Goal: Task Accomplishment & Management: Complete application form

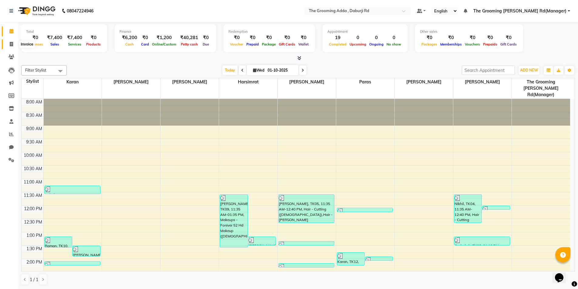
click at [10, 43] on icon at bounding box center [11, 44] width 3 height 5
select select "service"
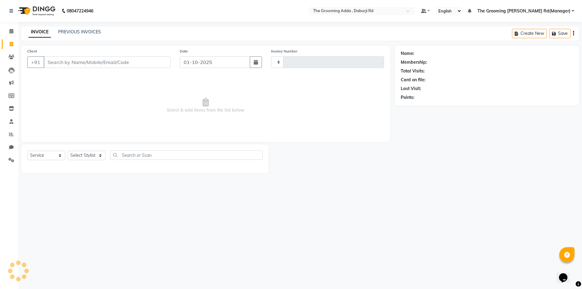
type input "2432"
select select "8001"
click at [90, 62] on input "Client" at bounding box center [107, 62] width 127 height 12
type input "7087824036"
click at [152, 63] on span "Add Client" at bounding box center [155, 62] width 24 height 6
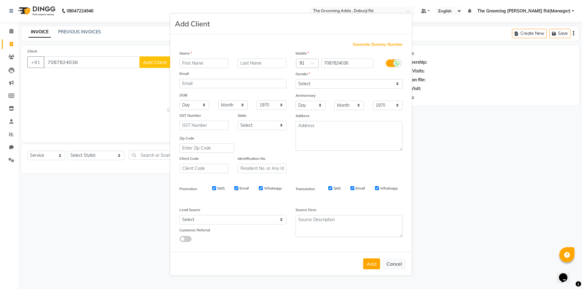
click at [186, 63] on input "text" at bounding box center [204, 63] width 49 height 9
type input "[PERSON_NAME]"
click at [361, 80] on select "Select [DEMOGRAPHIC_DATA] [DEMOGRAPHIC_DATA] Other Prefer Not To Say" at bounding box center [349, 83] width 107 height 9
select select "[DEMOGRAPHIC_DATA]"
click at [296, 79] on select "Select [DEMOGRAPHIC_DATA] [DEMOGRAPHIC_DATA] Other Prefer Not To Say" at bounding box center [349, 83] width 107 height 9
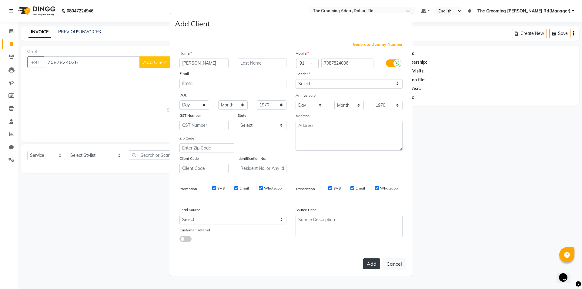
click at [367, 262] on button "Add" at bounding box center [371, 263] width 17 height 11
select select
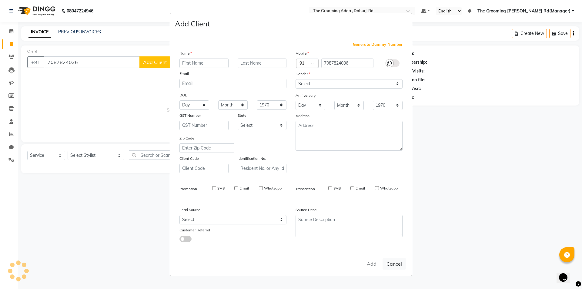
select select
checkbox input "false"
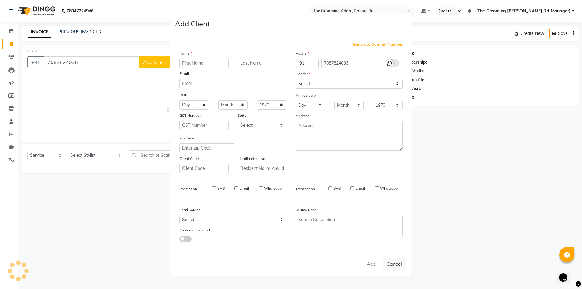
checkbox input "false"
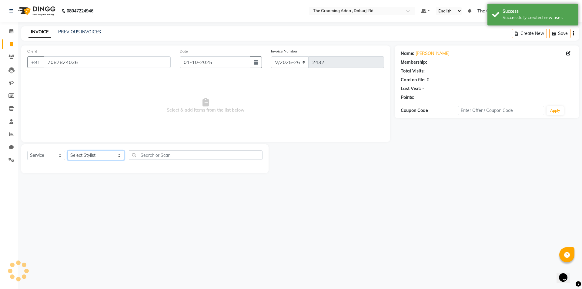
drag, startPoint x: 96, startPoint y: 156, endPoint x: 96, endPoint y: 160, distance: 3.6
click at [96, 156] on select "Select Stylist [PERSON_NAME] [PERSON_NAME] [PERSON_NAME] [PERSON_NAME] [PERSON_…" at bounding box center [96, 155] width 57 height 9
select select "1: Object"
select select "79352"
click at [68, 151] on select "Select Stylist [PERSON_NAME] [PERSON_NAME] [PERSON_NAME] [PERSON_NAME] [PERSON_…" at bounding box center [96, 155] width 57 height 9
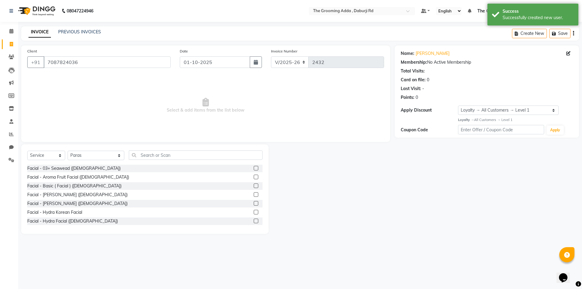
click at [151, 142] on div "Client [PHONE_NUMBER] Date [DATE] Invoice Number V/2025 V/[PHONE_NUMBER] Select…" at bounding box center [206, 140] width 378 height 188
click at [150, 150] on input "text" at bounding box center [196, 154] width 134 height 9
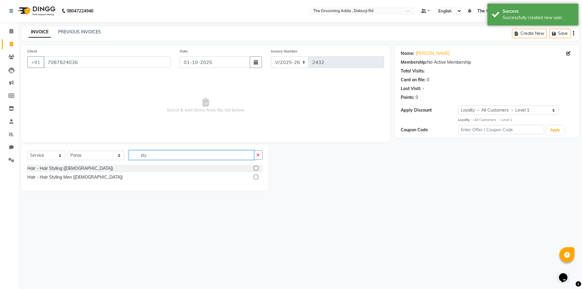
type input "sty"
click at [255, 175] on label at bounding box center [256, 177] width 5 height 5
click at [255, 175] on input "checkbox" at bounding box center [256, 177] width 4 height 4
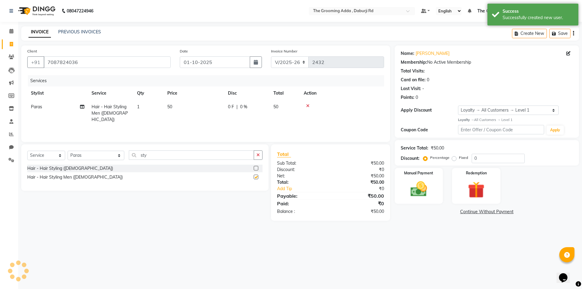
checkbox input "false"
click at [426, 191] on img at bounding box center [419, 189] width 28 height 20
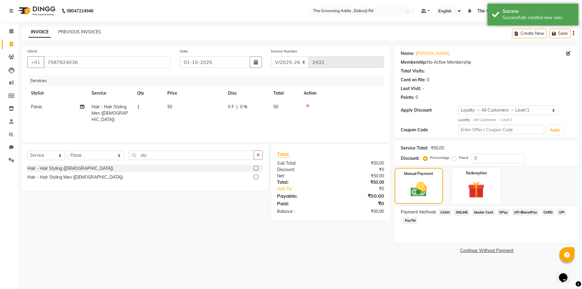
click at [444, 213] on span "CASH" at bounding box center [445, 212] width 13 height 7
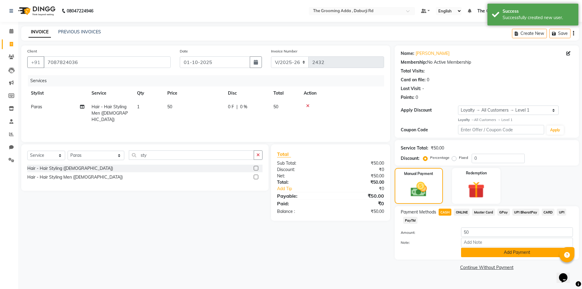
click at [473, 251] on button "Add Payment" at bounding box center [517, 252] width 112 height 9
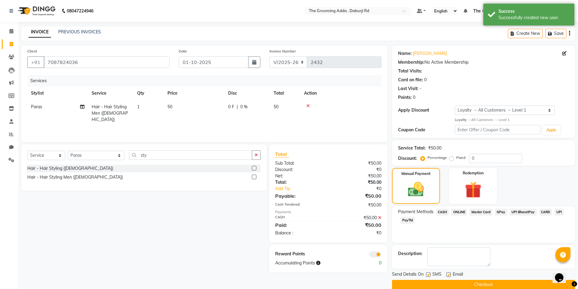
click at [447, 274] on label at bounding box center [448, 274] width 5 height 5
click at [447, 274] on input "checkbox" at bounding box center [448, 275] width 4 height 4
checkbox input "false"
click at [430, 276] on label at bounding box center [428, 274] width 5 height 5
click at [430, 276] on input "checkbox" at bounding box center [428, 275] width 4 height 4
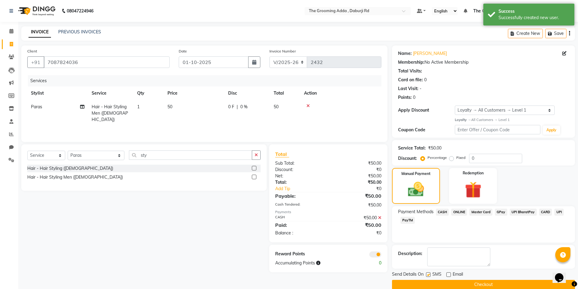
checkbox input "false"
click at [427, 287] on button "Checkout" at bounding box center [483, 284] width 183 height 9
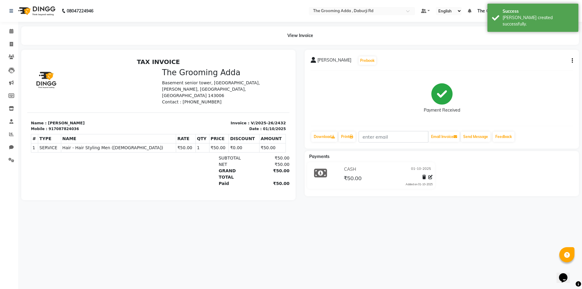
select select "service"
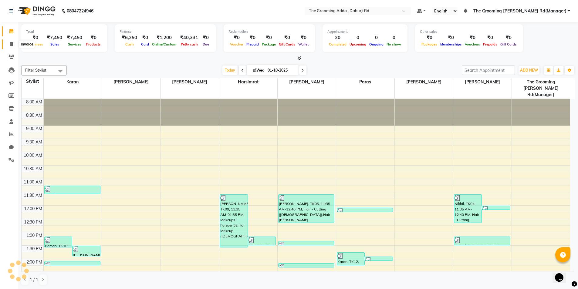
click at [14, 46] on span at bounding box center [11, 44] width 11 height 7
select select "service"
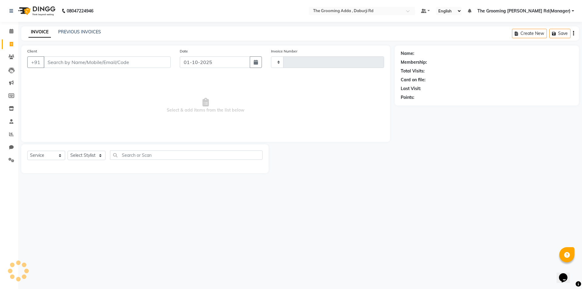
click at [55, 59] on input "Client" at bounding box center [107, 62] width 127 height 12
select select "8001"
type input "2433"
type input "8427350729"
select select "1: Object"
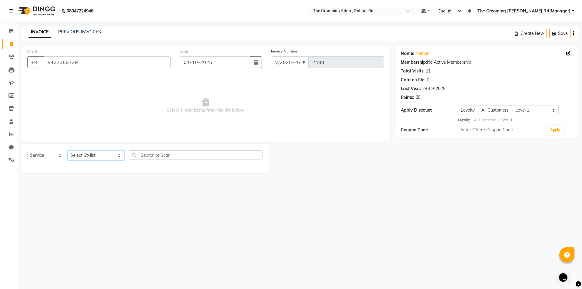
click at [82, 157] on select "Select Stylist [PERSON_NAME] [PERSON_NAME] [PERSON_NAME] [PERSON_NAME] [PERSON_…" at bounding box center [96, 155] width 57 height 9
select select "79352"
click at [68, 151] on select "Select Stylist [PERSON_NAME] [PERSON_NAME] [PERSON_NAME] [PERSON_NAME] [PERSON_…" at bounding box center [96, 155] width 57 height 9
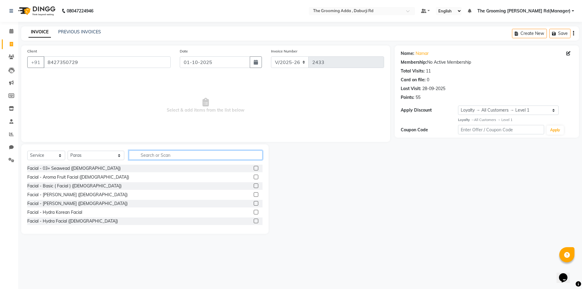
click at [140, 155] on input "text" at bounding box center [196, 154] width 134 height 9
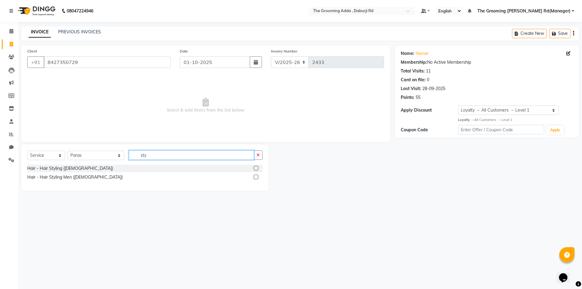
type input "sty"
click at [256, 179] on label at bounding box center [256, 177] width 5 height 5
click at [256, 179] on input "checkbox" at bounding box center [256, 177] width 4 height 4
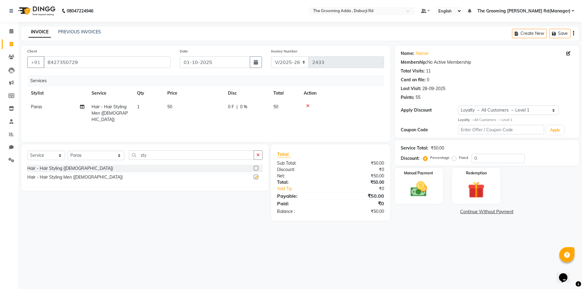
click at [256, 179] on label at bounding box center [256, 177] width 5 height 5
click at [256, 179] on input "checkbox" at bounding box center [256, 177] width 4 height 4
click at [256, 177] on label at bounding box center [256, 177] width 5 height 5
click at [256, 177] on input "checkbox" at bounding box center [256, 177] width 4 height 4
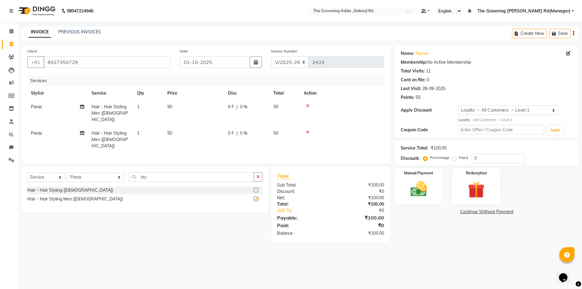
checkbox input "false"
click at [409, 195] on img at bounding box center [419, 189] width 28 height 20
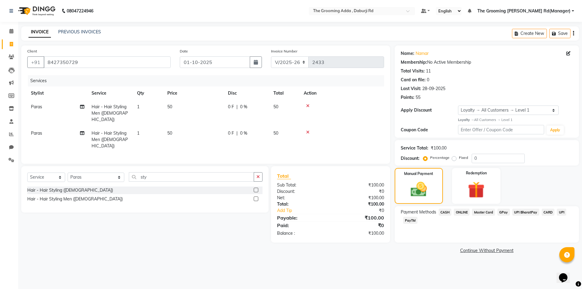
click at [449, 213] on span "CASH" at bounding box center [445, 212] width 13 height 7
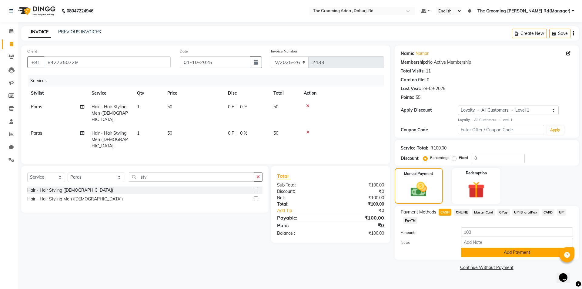
click at [463, 250] on button "Add Payment" at bounding box center [517, 252] width 112 height 9
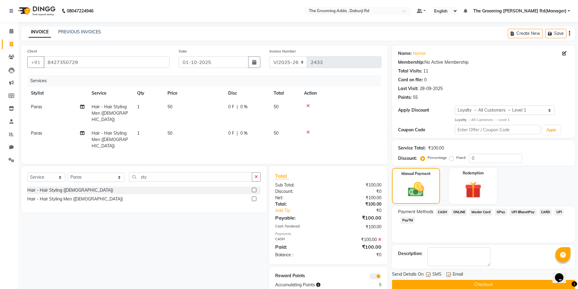
click at [448, 275] on label at bounding box center [448, 274] width 5 height 5
click at [448, 275] on input "checkbox" at bounding box center [448, 275] width 4 height 4
checkbox input "false"
drag, startPoint x: 430, startPoint y: 273, endPoint x: 427, endPoint y: 275, distance: 3.7
click at [430, 273] on label at bounding box center [428, 274] width 5 height 5
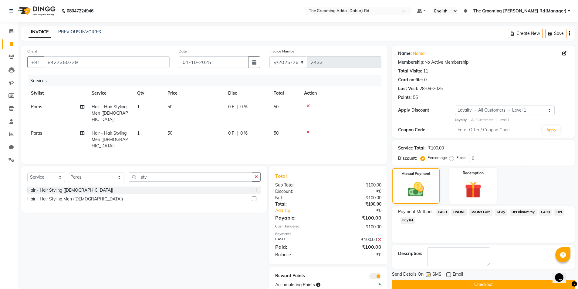
click at [430, 273] on input "checkbox" at bounding box center [428, 275] width 4 height 4
checkbox input "false"
click at [424, 284] on button "Checkout" at bounding box center [483, 284] width 183 height 9
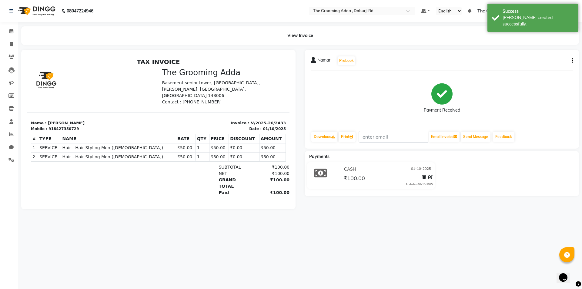
select select "8001"
select select "service"
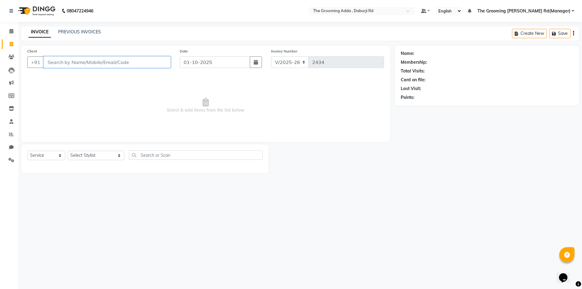
click at [63, 61] on input "Client" at bounding box center [107, 62] width 127 height 12
paste input "9988101751"
type input "9988101751"
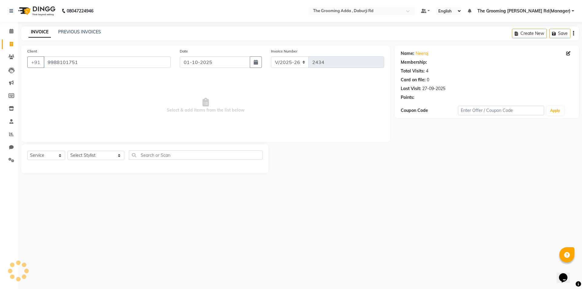
select select "1: Object"
drag, startPoint x: 97, startPoint y: 155, endPoint x: 97, endPoint y: 159, distance: 3.6
click at [97, 155] on select "Select Stylist [PERSON_NAME] [PERSON_NAME] [PERSON_NAME] [PERSON_NAME] [PERSON_…" at bounding box center [96, 155] width 57 height 9
select select "79351"
click at [68, 151] on select "Select Stylist [PERSON_NAME] [PERSON_NAME] [PERSON_NAME] [PERSON_NAME] [PERSON_…" at bounding box center [96, 155] width 57 height 9
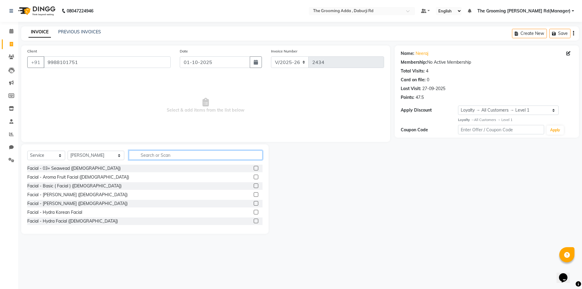
click at [140, 156] on input "text" at bounding box center [196, 154] width 134 height 9
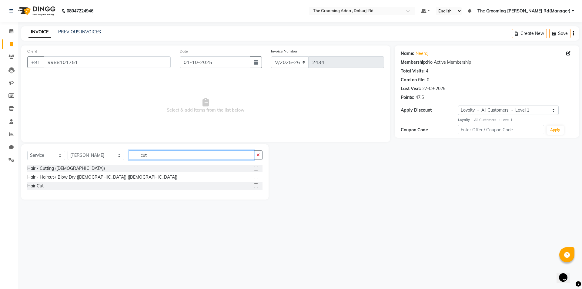
type input "cut"
click at [255, 167] on label at bounding box center [256, 168] width 5 height 5
click at [255, 167] on input "checkbox" at bounding box center [256, 169] width 4 height 4
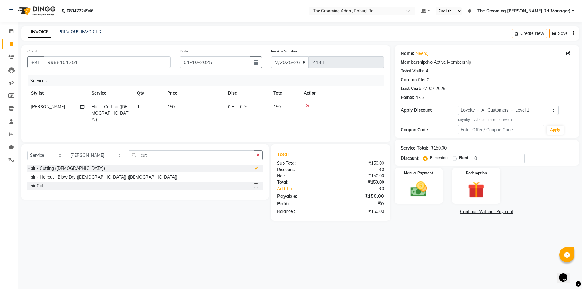
checkbox input "false"
click at [413, 184] on img at bounding box center [419, 189] width 28 height 20
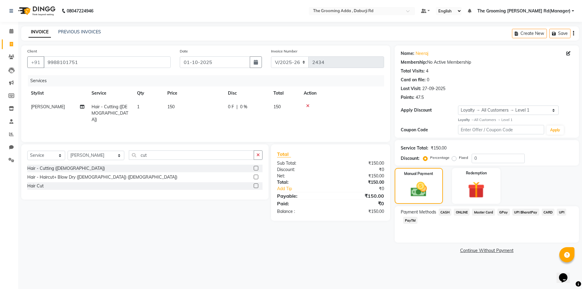
click at [447, 211] on span "CASH" at bounding box center [445, 212] width 13 height 7
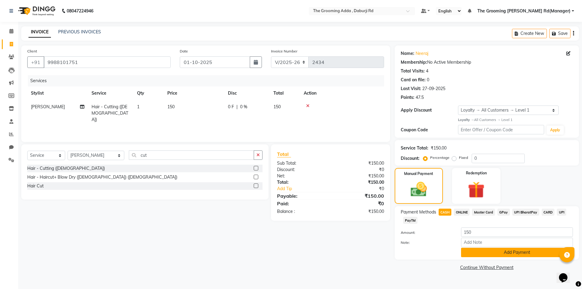
click at [481, 257] on button "Add Payment" at bounding box center [517, 252] width 112 height 9
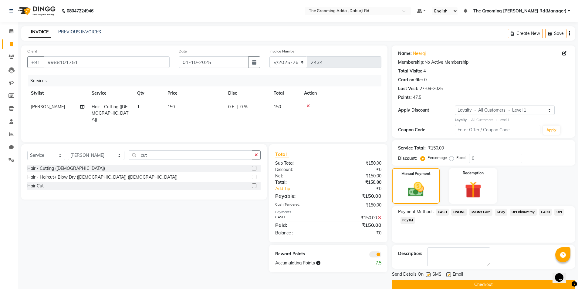
click at [448, 274] on label at bounding box center [448, 274] width 5 height 5
click at [448, 274] on input "checkbox" at bounding box center [448, 275] width 4 height 4
checkbox input "false"
click at [427, 275] on label at bounding box center [428, 274] width 5 height 5
click at [427, 275] on input "checkbox" at bounding box center [428, 275] width 4 height 4
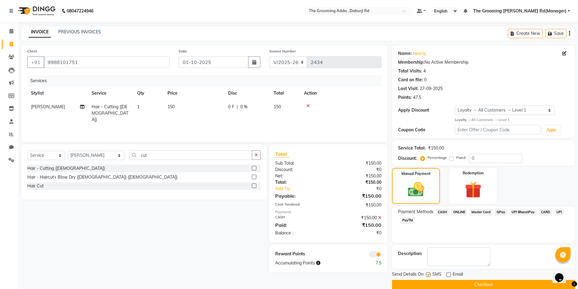
checkbox input "false"
click at [415, 286] on button "Checkout" at bounding box center [483, 284] width 183 height 9
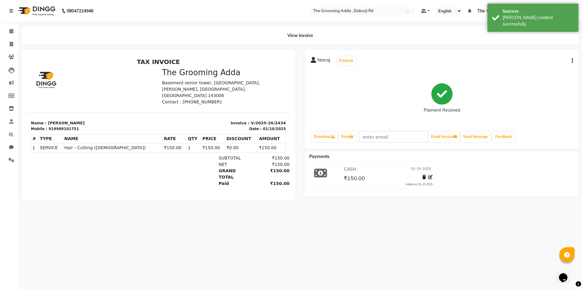
select select "service"
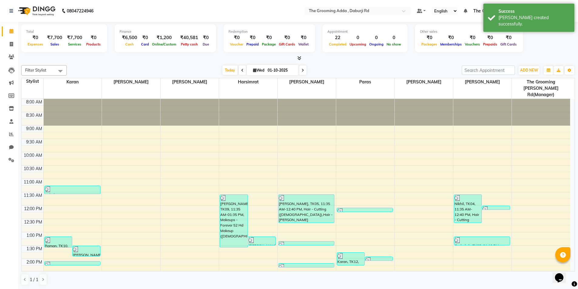
scroll to position [157, 0]
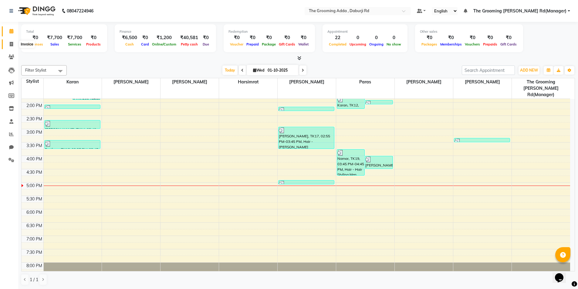
drag, startPoint x: 12, startPoint y: 41, endPoint x: 19, endPoint y: 41, distance: 6.4
click at [13, 41] on span at bounding box center [11, 44] width 11 height 7
select select "service"
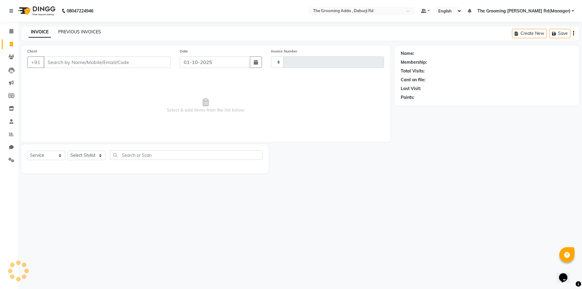
click at [68, 32] on link "PREVIOUS INVOICES" at bounding box center [79, 31] width 43 height 5
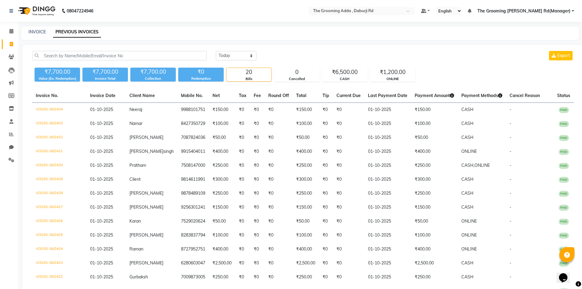
select select "service"
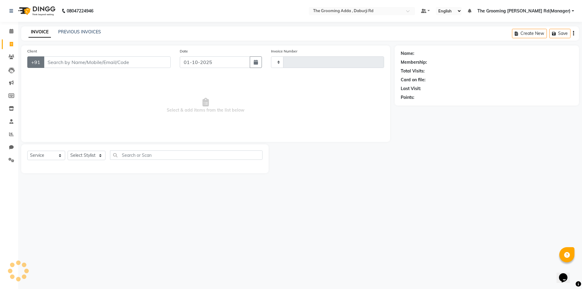
type input "2435"
select select "8001"
click at [52, 62] on input "Client" at bounding box center [107, 62] width 127 height 12
type input "7087824036"
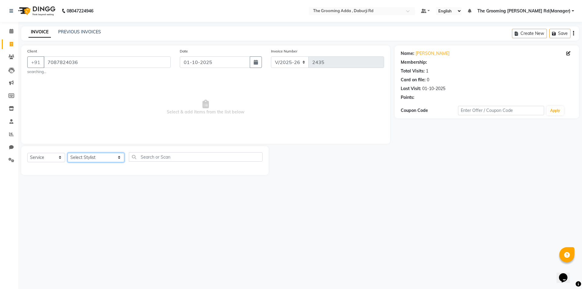
click at [79, 157] on select "Select Stylist [PERSON_NAME] [PERSON_NAME] [PERSON_NAME] [PERSON_NAME] [PERSON_…" at bounding box center [96, 157] width 57 height 9
select select "1: Object"
click at [68, 153] on select "Select Stylist [PERSON_NAME] [PERSON_NAME] [PERSON_NAME] [PERSON_NAME] [PERSON_…" at bounding box center [96, 157] width 57 height 9
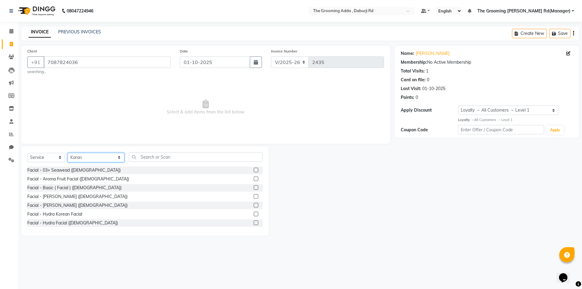
click at [96, 153] on select "Select Stylist [PERSON_NAME] [PERSON_NAME] [PERSON_NAME] [PERSON_NAME] [PERSON_…" at bounding box center [96, 157] width 57 height 9
click at [68, 153] on select "Select Stylist [PERSON_NAME] [PERSON_NAME] [PERSON_NAME] [PERSON_NAME] [PERSON_…" at bounding box center [96, 157] width 57 height 9
click at [92, 158] on select "Select Stylist [PERSON_NAME] [PERSON_NAME] [PERSON_NAME] [PERSON_NAME] [PERSON_…" at bounding box center [96, 157] width 57 height 9
select select "79352"
click at [68, 153] on select "Select Stylist [PERSON_NAME] [PERSON_NAME] [PERSON_NAME] [PERSON_NAME] [PERSON_…" at bounding box center [96, 157] width 57 height 9
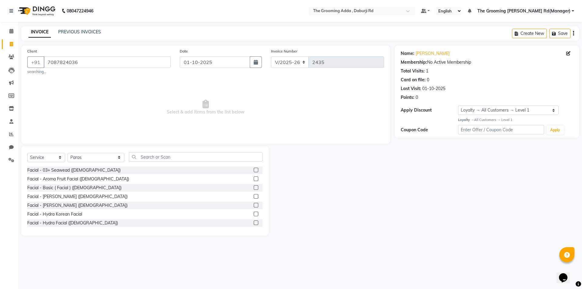
click at [146, 151] on div "Select Service Product Membership Package Voucher Prepaid Gift Card Select Styl…" at bounding box center [145, 190] width 248 height 89
click at [147, 155] on input "text" at bounding box center [196, 156] width 134 height 9
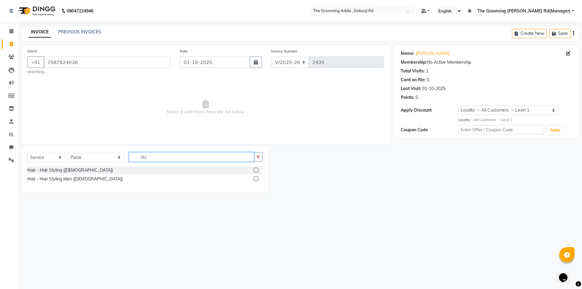
type input "sty"
click at [255, 179] on label at bounding box center [256, 179] width 5 height 5
click at [255, 179] on input "checkbox" at bounding box center [256, 179] width 4 height 4
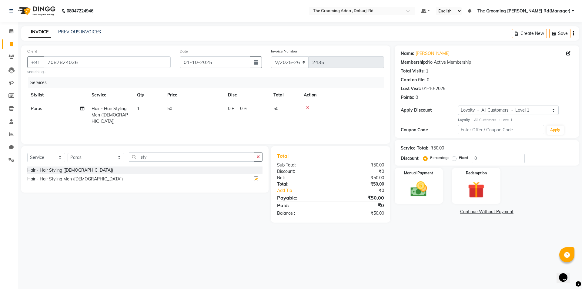
click at [255, 179] on label at bounding box center [256, 179] width 5 height 5
click at [255, 179] on input "checkbox" at bounding box center [256, 179] width 4 height 4
click at [255, 179] on label at bounding box center [256, 179] width 5 height 5
click at [255, 179] on input "checkbox" at bounding box center [256, 179] width 4 height 4
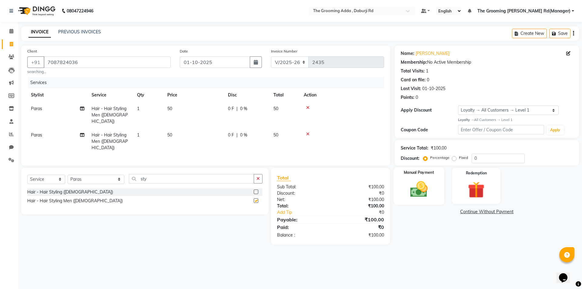
checkbox input "false"
click at [406, 187] on img at bounding box center [419, 189] width 28 height 20
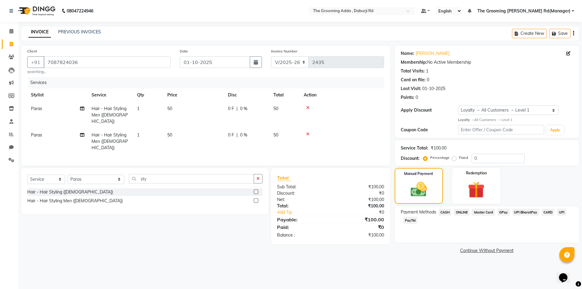
click at [449, 212] on span "CASH" at bounding box center [445, 212] width 13 height 7
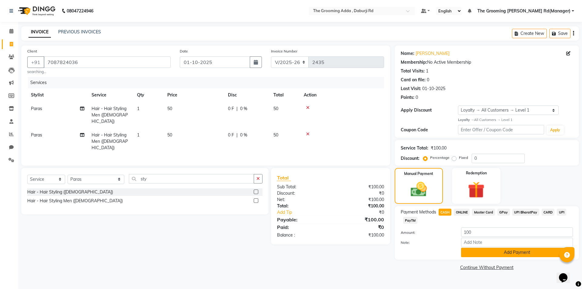
click at [473, 251] on button "Add Payment" at bounding box center [517, 252] width 112 height 9
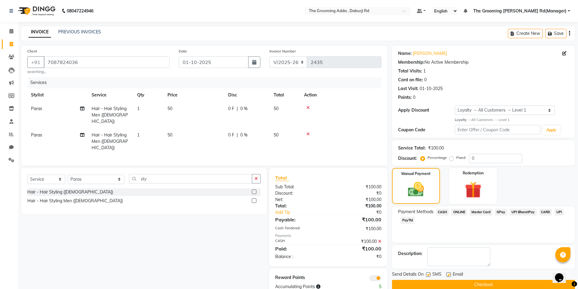
click at [448, 275] on label at bounding box center [448, 274] width 5 height 5
click at [448, 275] on input "checkbox" at bounding box center [448, 275] width 4 height 4
checkbox input "false"
click at [430, 275] on label at bounding box center [428, 274] width 5 height 5
click at [430, 275] on input "checkbox" at bounding box center [428, 275] width 4 height 4
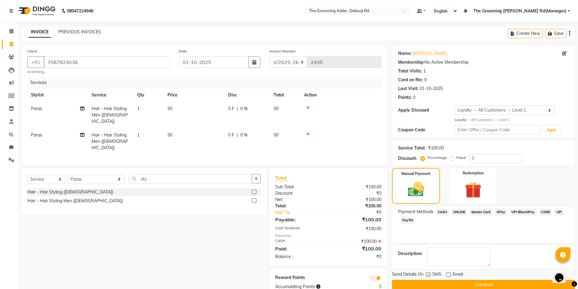
checkbox input "false"
click at [427, 284] on button "Checkout" at bounding box center [483, 284] width 183 height 9
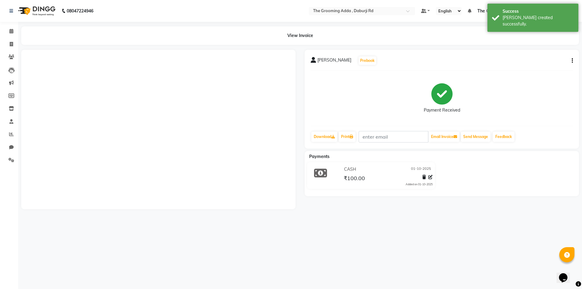
select select "service"
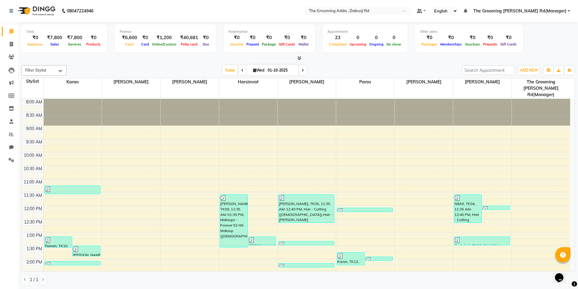
click at [0, 42] on li "Invoice" at bounding box center [9, 44] width 18 height 13
click at [9, 42] on span at bounding box center [11, 44] width 11 height 7
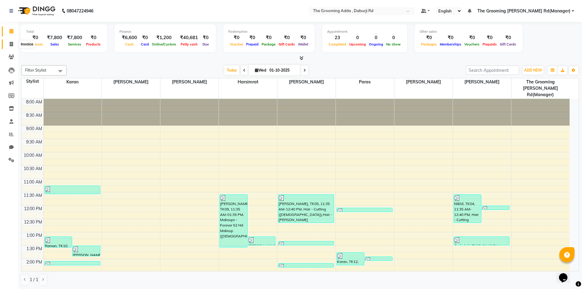
select select "service"
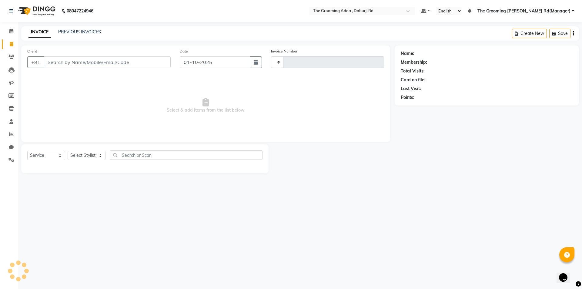
type input "2436"
select select "8001"
click at [52, 62] on input "Client" at bounding box center [107, 62] width 127 height 12
type input "9876410511"
click at [156, 62] on span "Add Client" at bounding box center [155, 62] width 24 height 6
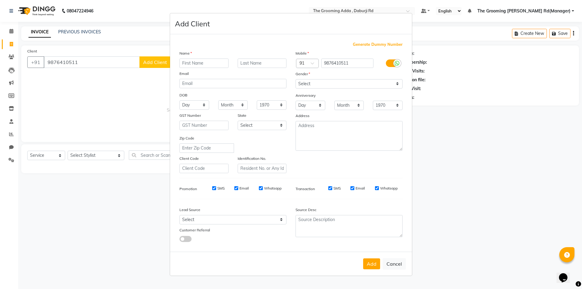
click at [192, 64] on input "text" at bounding box center [204, 63] width 49 height 9
type input "Kiran"
drag, startPoint x: 322, startPoint y: 83, endPoint x: 321, endPoint y: 88, distance: 4.9
click at [322, 83] on select "Select [DEMOGRAPHIC_DATA] [DEMOGRAPHIC_DATA] Other Prefer Not To Say" at bounding box center [349, 83] width 107 height 9
select select "[DEMOGRAPHIC_DATA]"
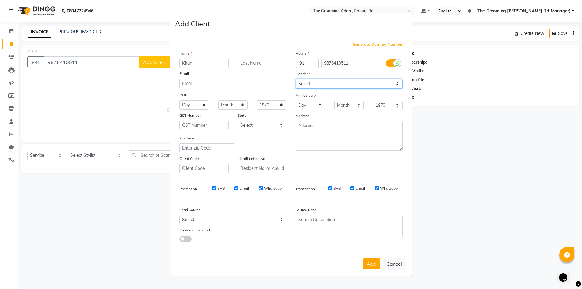
click at [296, 79] on select "Select [DEMOGRAPHIC_DATA] [DEMOGRAPHIC_DATA] Other Prefer Not To Say" at bounding box center [349, 83] width 107 height 9
click at [366, 265] on button "Add" at bounding box center [371, 263] width 17 height 11
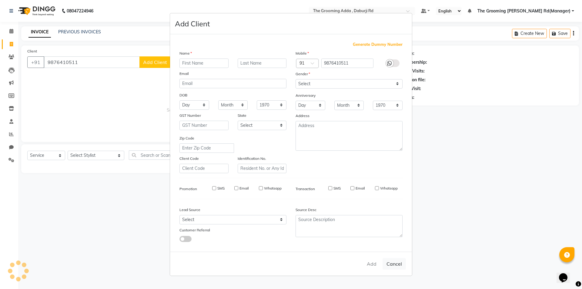
select select
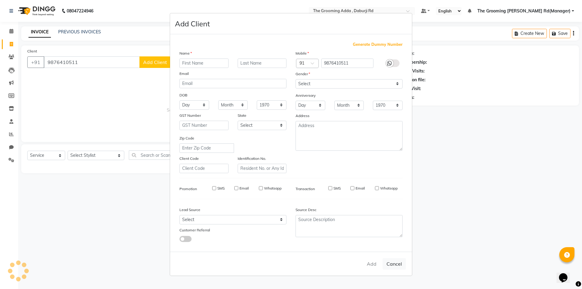
select select
checkbox input "false"
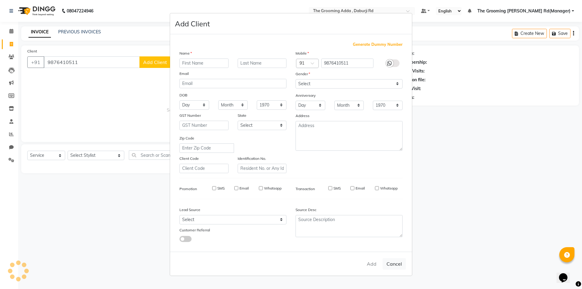
checkbox input "false"
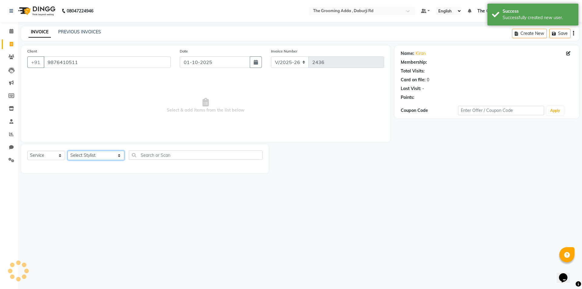
click at [80, 157] on select "Select Stylist [PERSON_NAME] [PERSON_NAME] [PERSON_NAME] [PERSON_NAME] [PERSON_…" at bounding box center [96, 155] width 57 height 9
select select "1: Object"
select select "79344"
click at [68, 151] on select "Select Stylist [PERSON_NAME] [PERSON_NAME] [PERSON_NAME] [PERSON_NAME] [PERSON_…" at bounding box center [96, 155] width 57 height 9
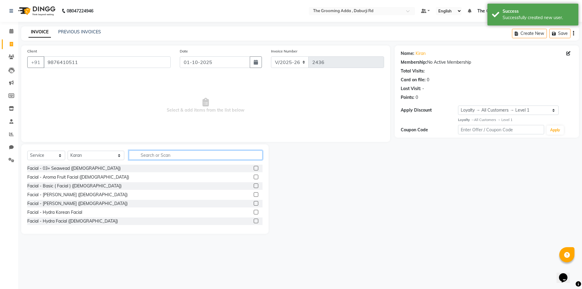
click at [152, 153] on input "text" at bounding box center [196, 154] width 134 height 9
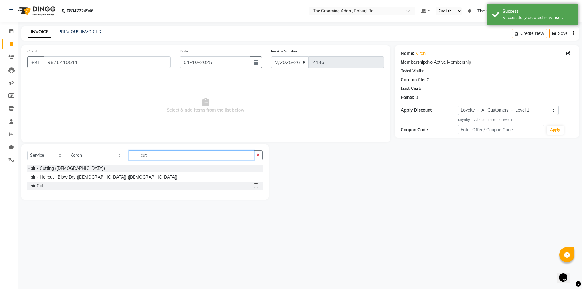
type input "cut"
click at [256, 178] on label at bounding box center [256, 177] width 5 height 5
click at [256, 178] on input "checkbox" at bounding box center [256, 177] width 4 height 4
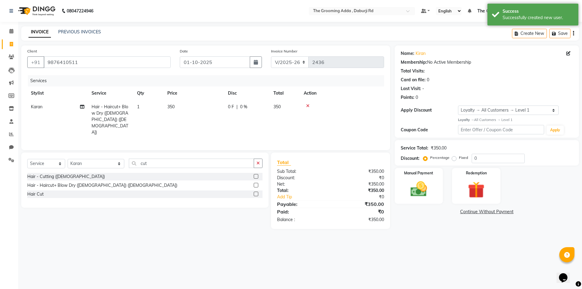
click at [256, 183] on label at bounding box center [256, 185] width 5 height 5
click at [256, 184] on input "checkbox" at bounding box center [256, 186] width 4 height 4
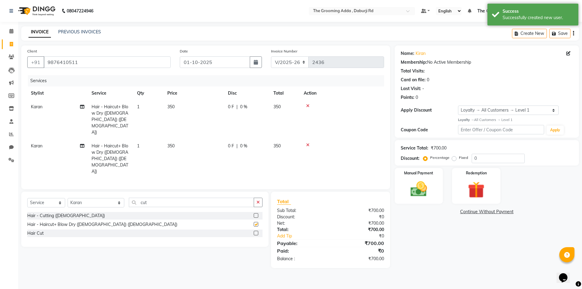
checkbox input "false"
click at [174, 106] on span "350" at bounding box center [170, 106] width 7 height 5
select select "79344"
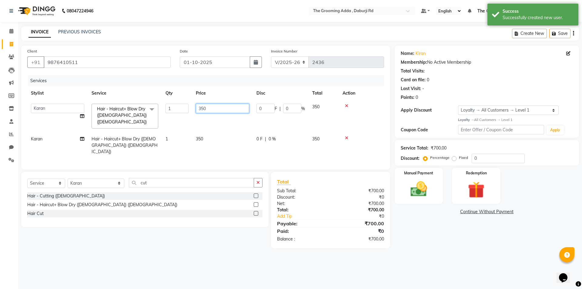
drag, startPoint x: 212, startPoint y: 108, endPoint x: 201, endPoint y: 107, distance: 10.9
click at [201, 107] on input "350" at bounding box center [222, 108] width 53 height 9
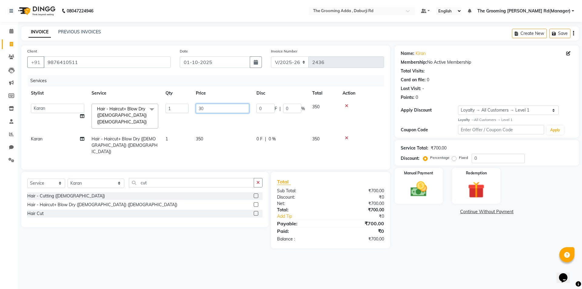
type input "300"
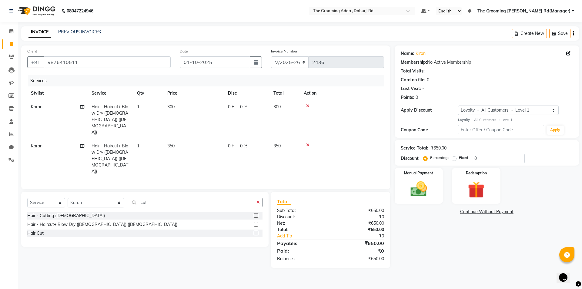
click at [201, 139] on td "350" at bounding box center [194, 158] width 61 height 39
select select "79344"
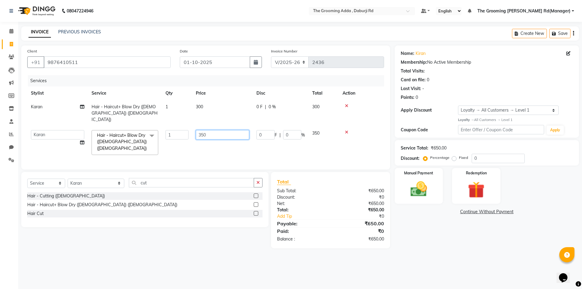
drag, startPoint x: 240, startPoint y: 127, endPoint x: 183, endPoint y: 130, distance: 57.1
click at [183, 130] on tr "[PERSON_NAME] [PERSON_NAME] [PERSON_NAME] [PERSON_NAME] [PERSON_NAME] [PERSON_N…" at bounding box center [205, 143] width 357 height 32
type input "300"
click at [424, 254] on div "08047224946 Select Location × The Grooming Adda , Daburji Rd Default Panel My P…" at bounding box center [291, 144] width 582 height 289
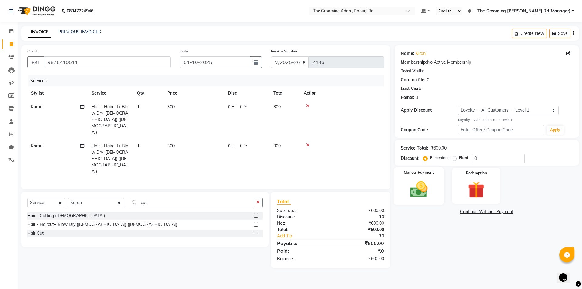
click at [424, 200] on div "Manual Payment" at bounding box center [419, 185] width 50 height 37
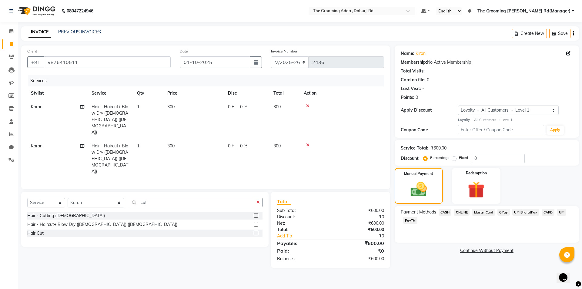
click at [444, 211] on span "CASH" at bounding box center [445, 212] width 13 height 7
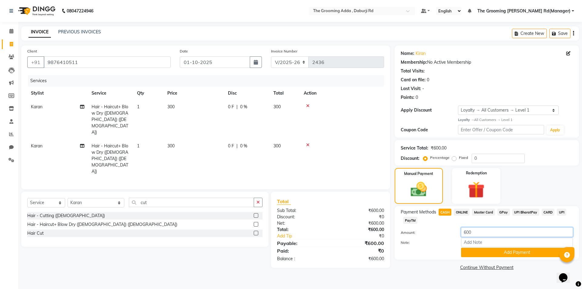
drag, startPoint x: 479, startPoint y: 230, endPoint x: 440, endPoint y: 235, distance: 39.7
click at [440, 235] on div "Amount: 600" at bounding box center [487, 233] width 181 height 10
type input "300"
click at [468, 251] on button "Add Payment" at bounding box center [517, 252] width 112 height 9
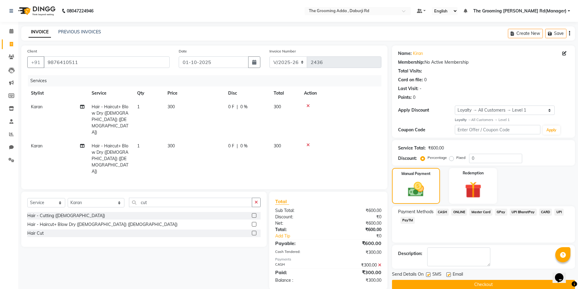
click at [455, 212] on span "ONLINE" at bounding box center [459, 212] width 16 height 7
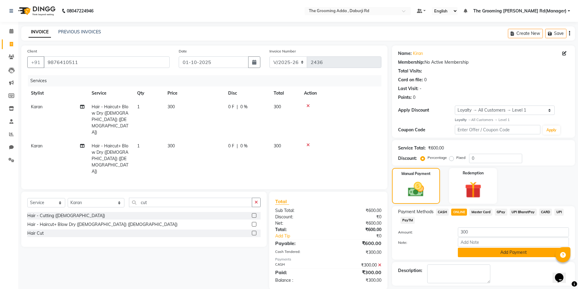
click at [467, 252] on button "Add Payment" at bounding box center [513, 252] width 111 height 9
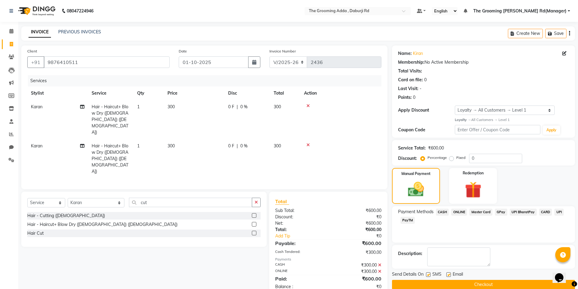
scroll to position [25, 0]
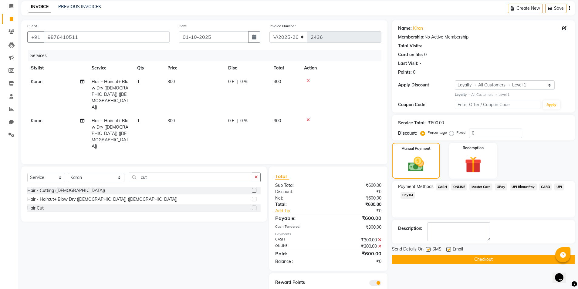
click at [447, 248] on label at bounding box center [448, 249] width 5 height 5
click at [447, 248] on input "checkbox" at bounding box center [448, 250] width 4 height 4
checkbox input "false"
drag, startPoint x: 425, startPoint y: 249, endPoint x: 432, endPoint y: 250, distance: 7.0
click at [426, 249] on div "Send Details On SMS Email" at bounding box center [483, 250] width 183 height 8
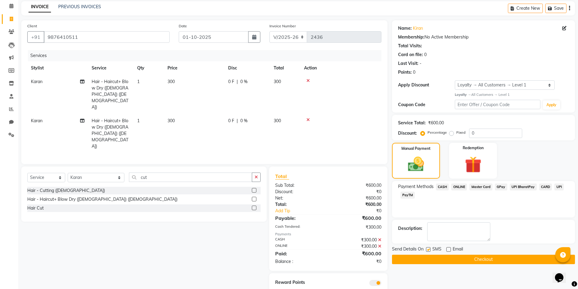
click at [426, 251] on label at bounding box center [428, 249] width 5 height 5
click at [426, 251] on input "checkbox" at bounding box center [428, 250] width 4 height 4
checkbox input "false"
click at [425, 259] on button "Checkout" at bounding box center [483, 259] width 183 height 9
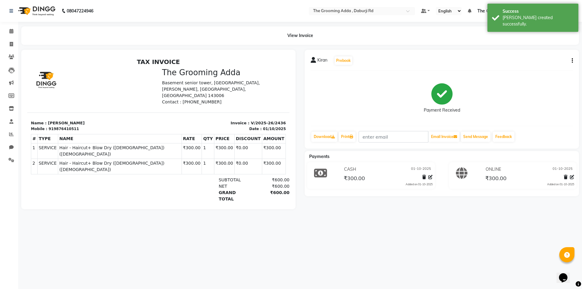
select select "service"
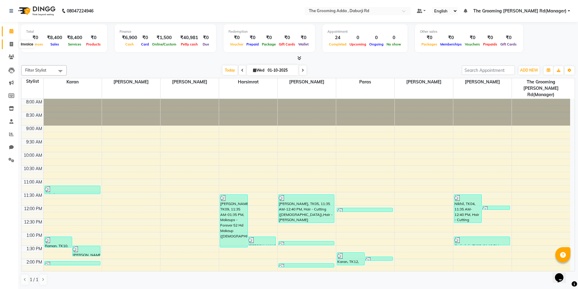
click at [7, 41] on span at bounding box center [11, 44] width 11 height 7
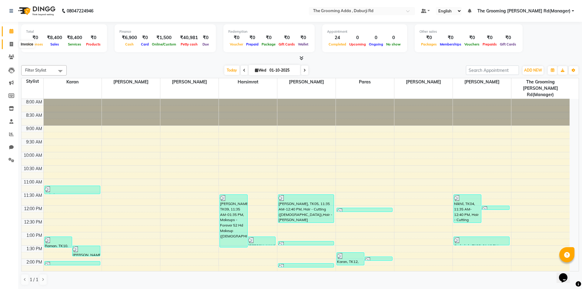
select select "service"
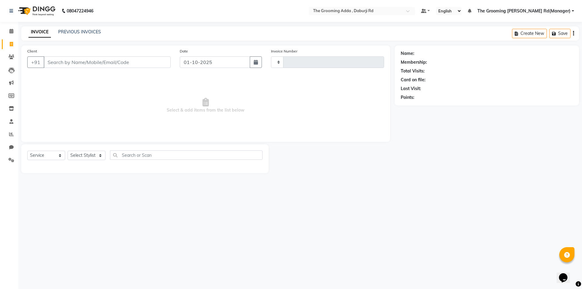
type input "2437"
select select "8001"
click at [69, 59] on input "Client" at bounding box center [107, 62] width 127 height 12
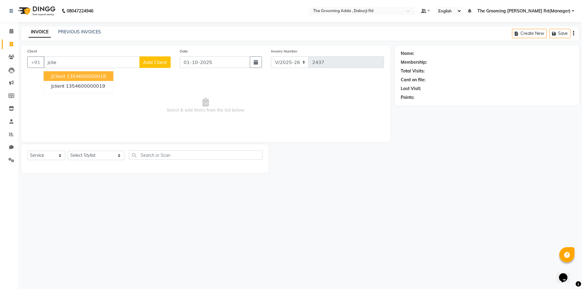
click at [79, 73] on button "JClient 1354600000018" at bounding box center [79, 76] width 70 height 10
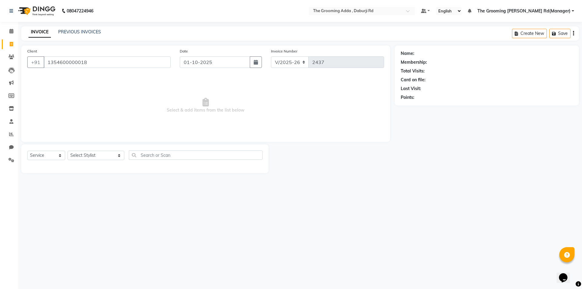
type input "1354600000018"
select select "1: Object"
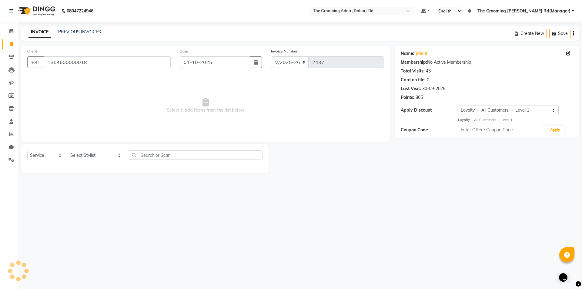
click at [95, 149] on div "Select Service Product Membership Package Voucher Prepaid Gift Card Select Styl…" at bounding box center [145, 158] width 248 height 29
drag, startPoint x: 96, startPoint y: 156, endPoint x: 97, endPoint y: 160, distance: 3.7
click at [96, 156] on select "Select Stylist [PERSON_NAME] [PERSON_NAME] [PERSON_NAME] [PERSON_NAME] [PERSON_…" at bounding box center [96, 155] width 57 height 9
select select "79355"
click at [68, 151] on select "Select Stylist [PERSON_NAME] [PERSON_NAME] [PERSON_NAME] [PERSON_NAME] [PERSON_…" at bounding box center [96, 155] width 57 height 9
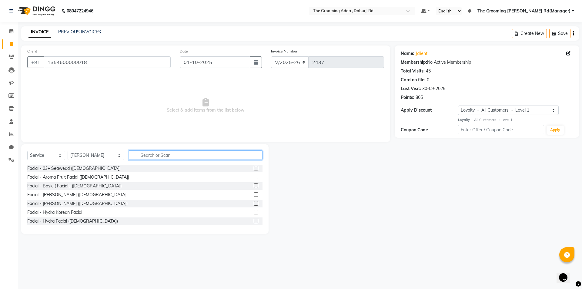
click at [143, 152] on input "text" at bounding box center [196, 154] width 134 height 9
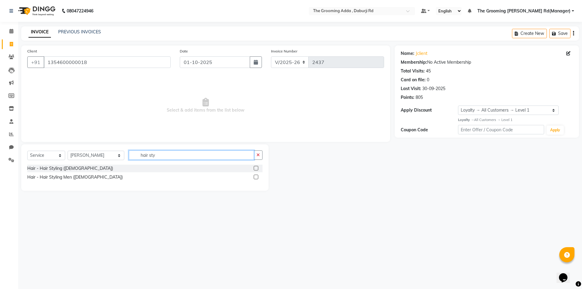
type input "hair sty"
click at [256, 178] on label at bounding box center [256, 177] width 5 height 5
click at [256, 178] on input "checkbox" at bounding box center [256, 177] width 4 height 4
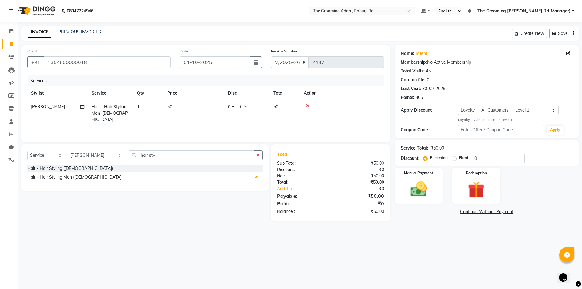
checkbox input "false"
click at [183, 111] on td "50" at bounding box center [194, 113] width 61 height 26
select select "79355"
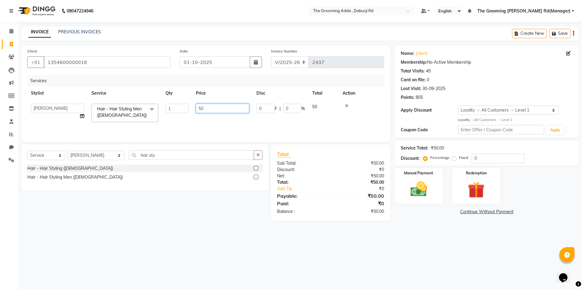
drag, startPoint x: 207, startPoint y: 109, endPoint x: 186, endPoint y: 111, distance: 20.7
click at [186, 111] on tr "[PERSON_NAME] [PERSON_NAME] [PERSON_NAME] [PERSON_NAME] [PERSON_NAME] [PERSON_N…" at bounding box center [205, 113] width 357 height 26
type input "30"
drag, startPoint x: 361, startPoint y: 216, endPoint x: 393, endPoint y: 211, distance: 32.6
click at [362, 216] on div "Total Sub Total: ₹50.00 Discount: ₹0 Net: ₹50.00 Total: ₹50.00 Add Tip ₹0 Payab…" at bounding box center [330, 182] width 119 height 76
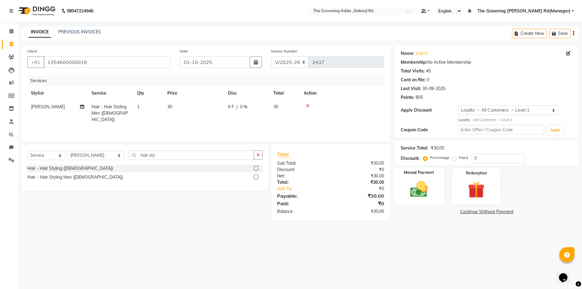
drag, startPoint x: 417, startPoint y: 202, endPoint x: 425, endPoint y: 206, distance: 8.7
click at [417, 202] on div "Manual Payment" at bounding box center [419, 185] width 50 height 37
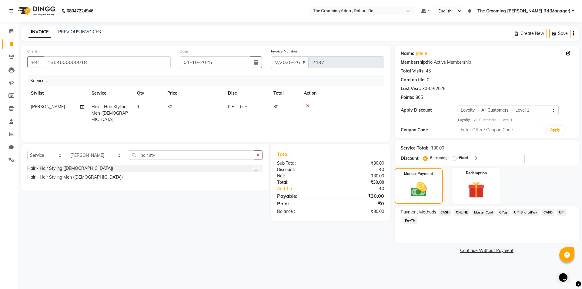
click at [442, 213] on span "CASH" at bounding box center [445, 212] width 13 height 7
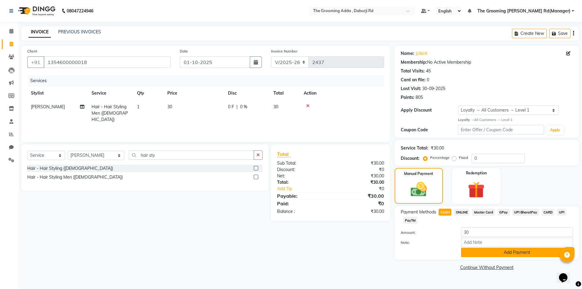
click at [465, 253] on button "Add Payment" at bounding box center [517, 252] width 112 height 9
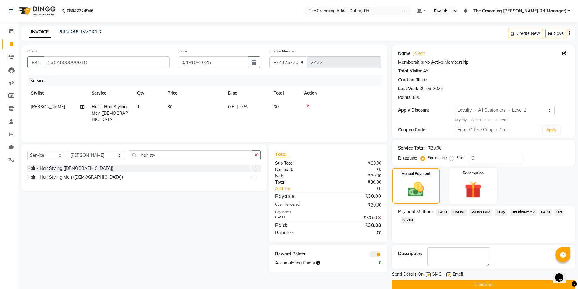
click at [449, 277] on div at bounding box center [448, 275] width 4 height 6
click at [425, 272] on div "Send Details On SMS Email" at bounding box center [483, 275] width 183 height 8
drag, startPoint x: 428, startPoint y: 275, endPoint x: 434, endPoint y: 275, distance: 6.4
click at [428, 275] on label at bounding box center [428, 274] width 5 height 5
click at [428, 275] on input "checkbox" at bounding box center [428, 275] width 4 height 4
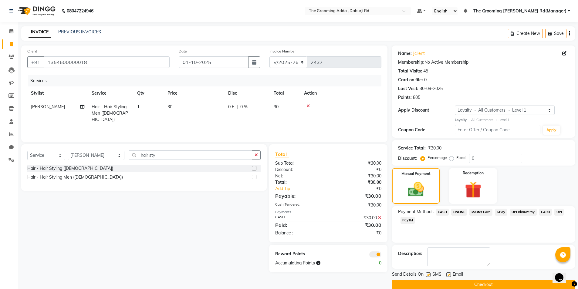
checkbox input "false"
click at [445, 276] on div "SMS" at bounding box center [436, 275] width 20 height 8
click at [447, 275] on label at bounding box center [448, 274] width 5 height 5
click at [447, 275] on input "checkbox" at bounding box center [448, 275] width 4 height 4
checkbox input "false"
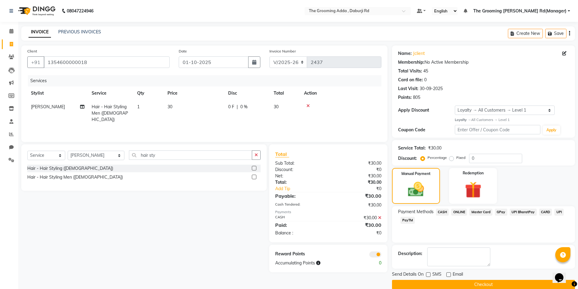
click at [448, 283] on button "Checkout" at bounding box center [483, 284] width 183 height 9
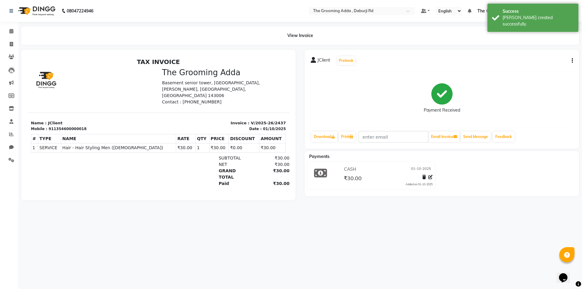
select select "8001"
select select "service"
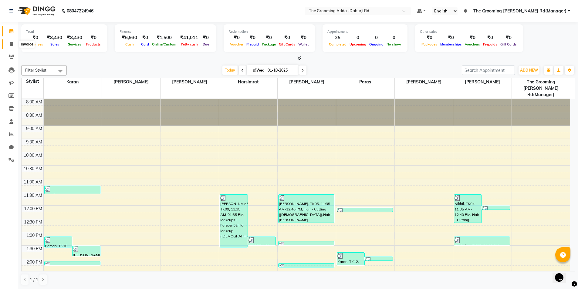
click at [12, 45] on icon at bounding box center [11, 44] width 3 height 5
select select "service"
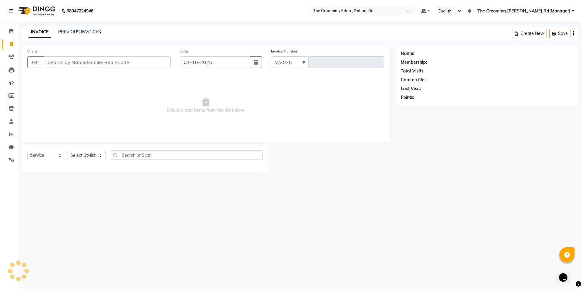
select select "8001"
type input "2438"
click at [56, 61] on input "Client" at bounding box center [107, 62] width 127 height 12
type input "8427209147"
select select "1: Object"
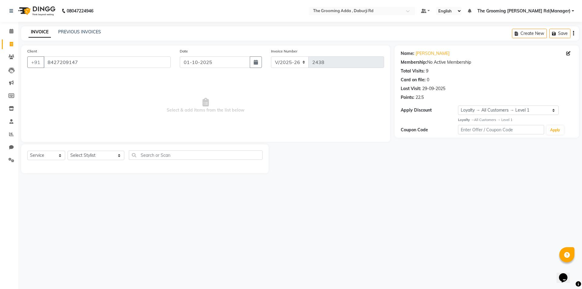
click at [76, 147] on div "Select Service Product Membership Package Voucher Prepaid Gift Card Select Styl…" at bounding box center [145, 158] width 248 height 29
click at [82, 156] on select "Select Stylist [PERSON_NAME] [PERSON_NAME] [PERSON_NAME] [PERSON_NAME] [PERSON_…" at bounding box center [96, 155] width 57 height 9
select select "79350"
click at [68, 151] on select "Select Stylist [PERSON_NAME] [PERSON_NAME] [PERSON_NAME] [PERSON_NAME] [PERSON_…" at bounding box center [96, 155] width 57 height 9
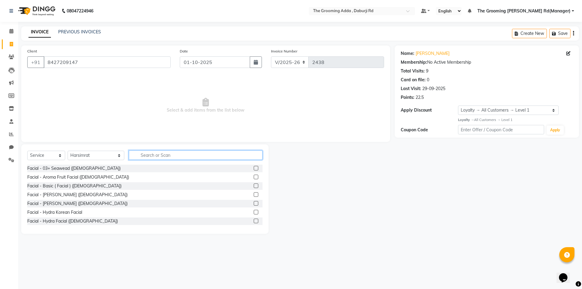
click at [142, 156] on input "text" at bounding box center [196, 154] width 134 height 9
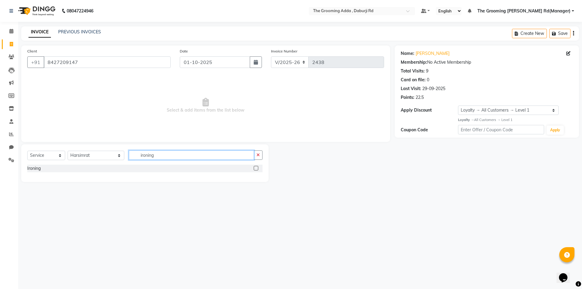
type input "ironing"
click at [255, 169] on label at bounding box center [256, 168] width 5 height 5
click at [255, 169] on input "checkbox" at bounding box center [256, 169] width 4 height 4
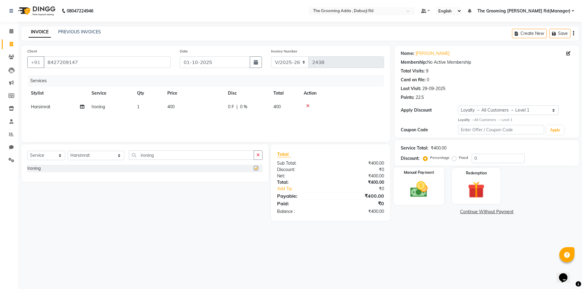
checkbox input "false"
click at [173, 105] on span "400" at bounding box center [170, 106] width 7 height 5
select select "79350"
drag, startPoint x: 207, startPoint y: 108, endPoint x: 194, endPoint y: 111, distance: 13.5
click at [194, 111] on td "400" at bounding box center [222, 111] width 61 height 23
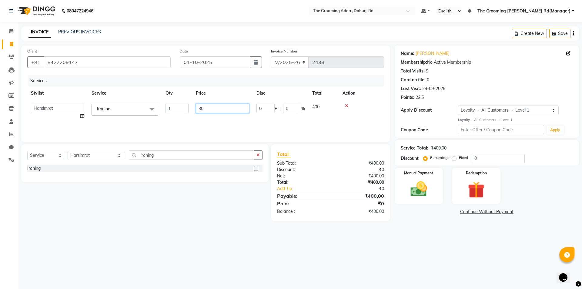
type input "300"
click at [456, 244] on div "08047224946 Select Location × The Grooming Adda , Daburji Rd Default Panel My P…" at bounding box center [291, 144] width 582 height 289
click at [428, 194] on img at bounding box center [419, 189] width 28 height 20
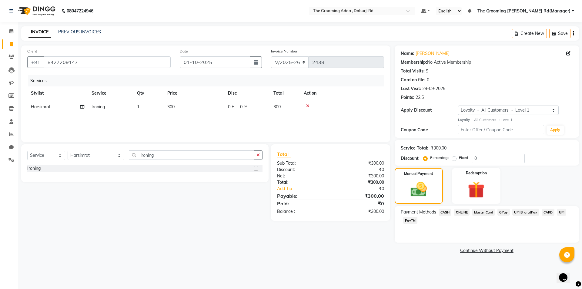
click at [459, 213] on span "ONLINE" at bounding box center [462, 212] width 16 height 7
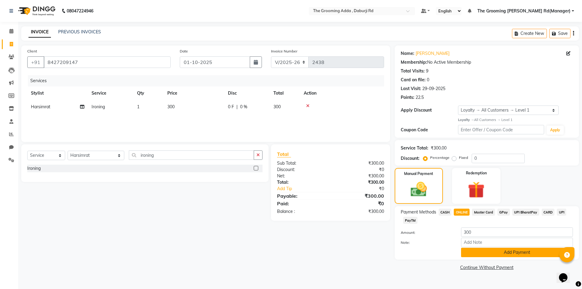
click at [468, 253] on button "Add Payment" at bounding box center [517, 252] width 112 height 9
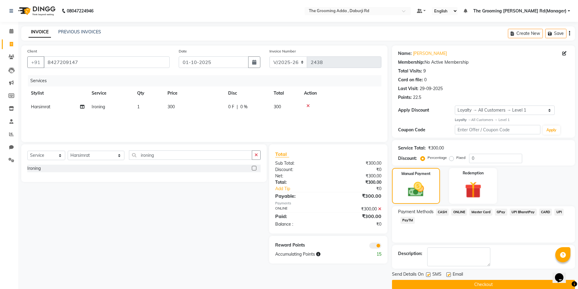
click at [448, 273] on label at bounding box center [448, 274] width 5 height 5
click at [448, 273] on input "checkbox" at bounding box center [448, 275] width 4 height 4
checkbox input "false"
click at [429, 274] on label at bounding box center [428, 274] width 5 height 5
click at [429, 274] on input "checkbox" at bounding box center [428, 275] width 4 height 4
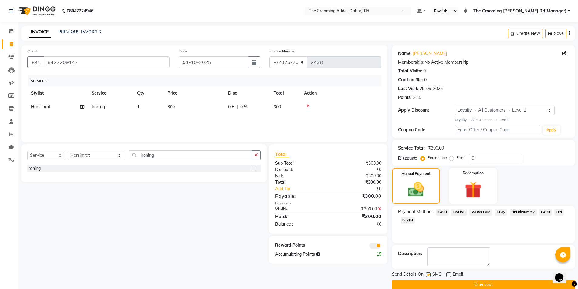
checkbox input "false"
click at [428, 284] on button "Checkout" at bounding box center [483, 284] width 183 height 9
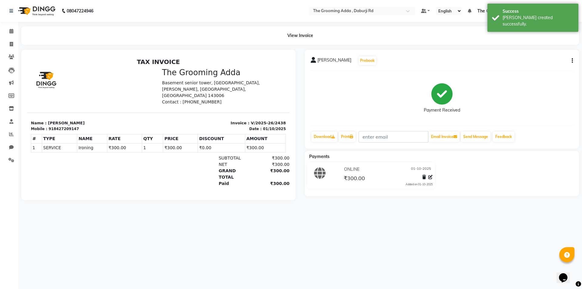
select select "8001"
select select "service"
